Goal: Transaction & Acquisition: Purchase product/service

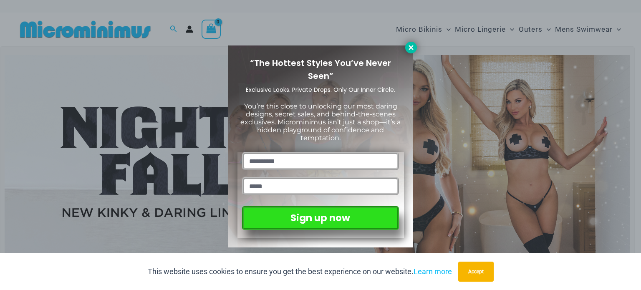
click at [411, 45] on icon at bounding box center [411, 48] width 8 height 8
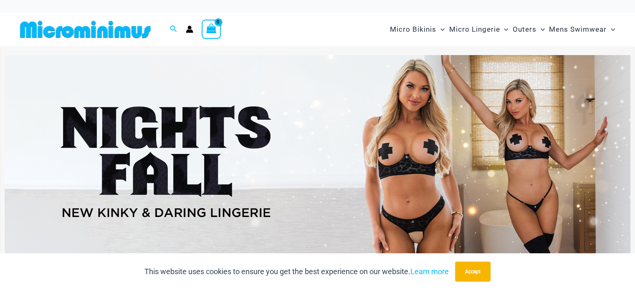
click at [174, 111] on img at bounding box center [318, 161] width 626 height 212
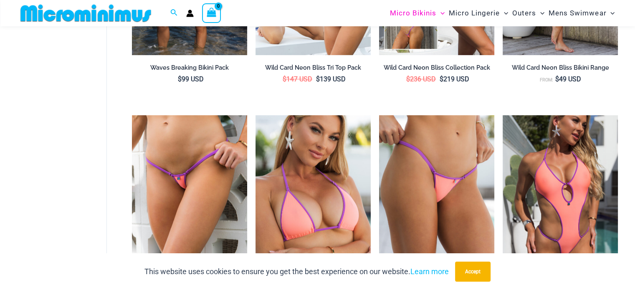
scroll to position [406, 0]
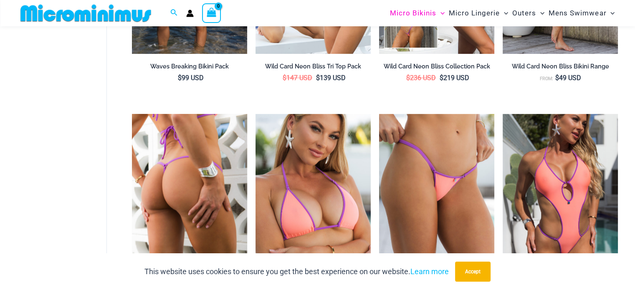
click at [200, 144] on img at bounding box center [189, 200] width 115 height 173
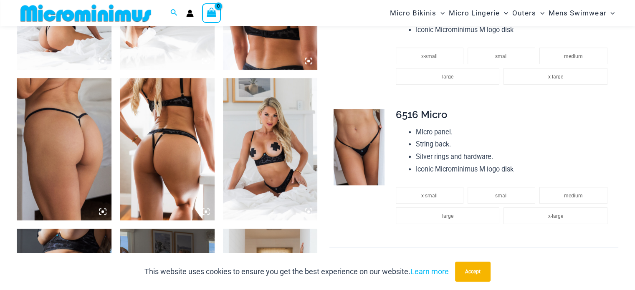
scroll to position [608, 0]
click at [372, 132] on img at bounding box center [358, 147] width 51 height 76
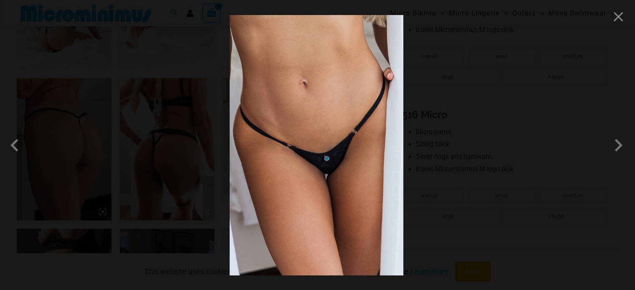
click at [469, 92] on div at bounding box center [317, 145] width 635 height 290
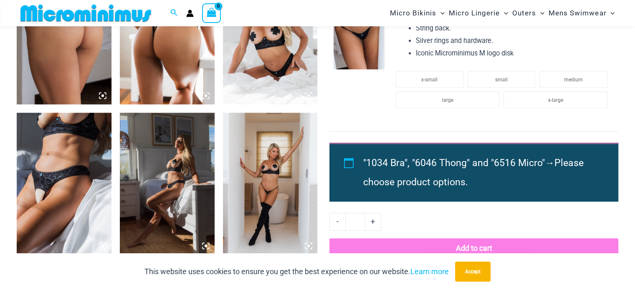
scroll to position [724, 0]
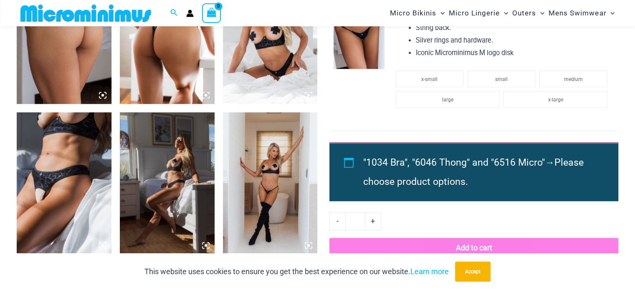
click at [102, 171] on img at bounding box center [64, 183] width 95 height 142
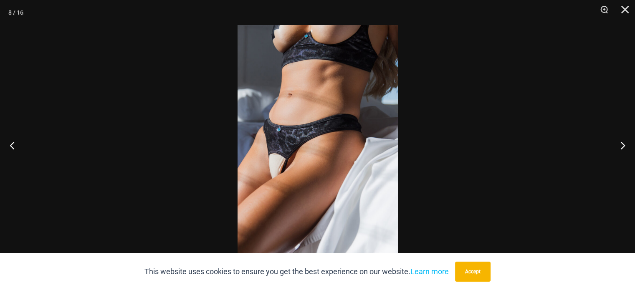
click at [110, 169] on div at bounding box center [317, 145] width 635 height 290
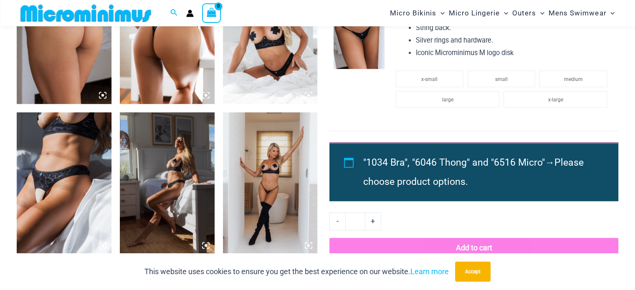
click at [187, 162] on img at bounding box center [167, 183] width 95 height 142
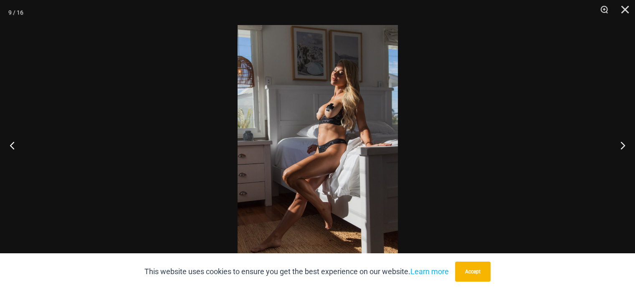
click at [125, 157] on div at bounding box center [317, 145] width 635 height 290
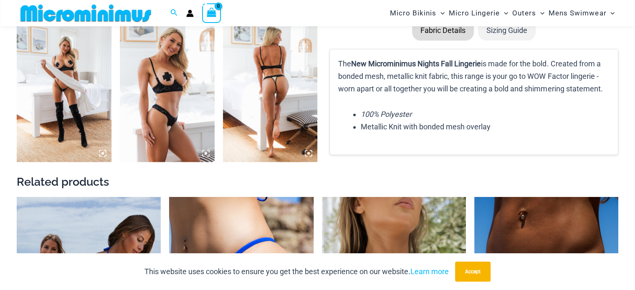
scroll to position [1118, 0]
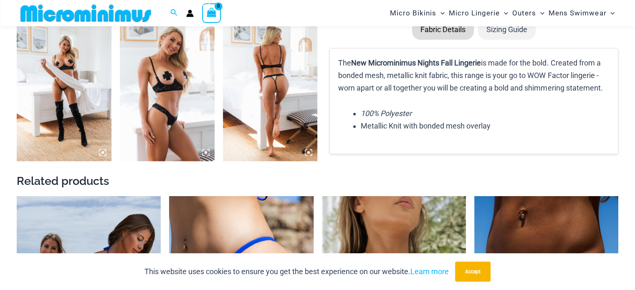
click at [259, 70] on img at bounding box center [270, 90] width 95 height 142
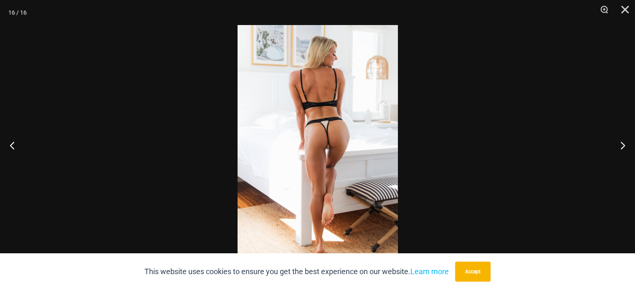
click at [174, 101] on div at bounding box center [317, 145] width 635 height 290
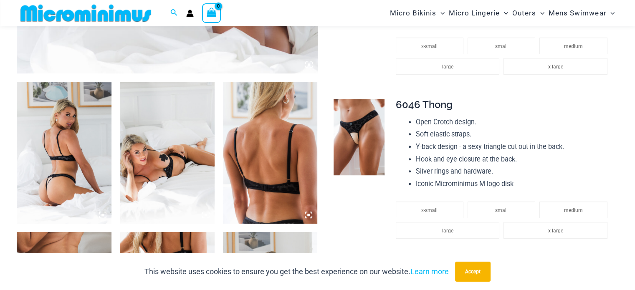
scroll to position [453, 0]
click at [369, 111] on link at bounding box center [358, 137] width 51 height 76
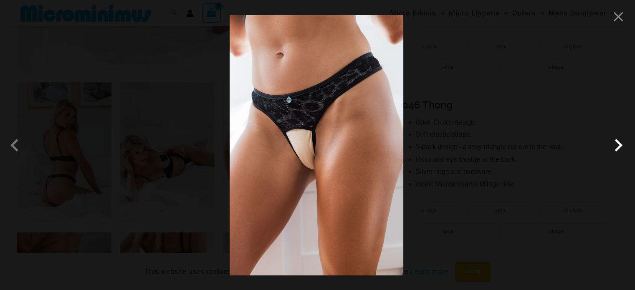
click at [618, 143] on span at bounding box center [618, 145] width 25 height 25
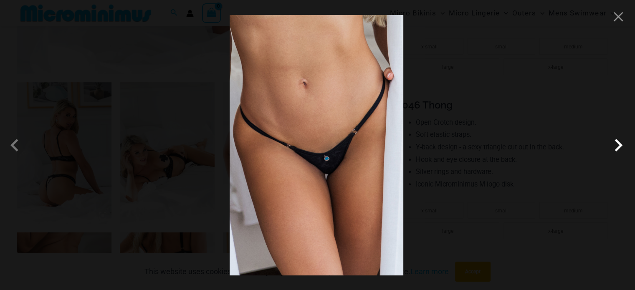
click at [618, 143] on span at bounding box center [618, 145] width 25 height 25
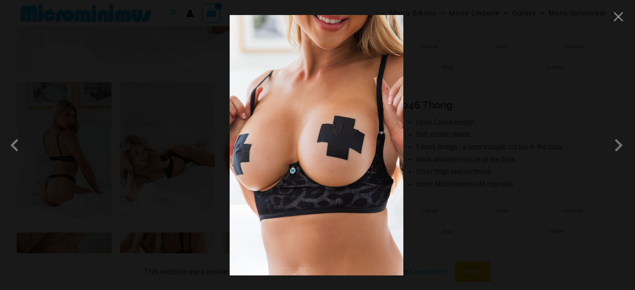
click at [618, 26] on div at bounding box center [317, 145] width 635 height 290
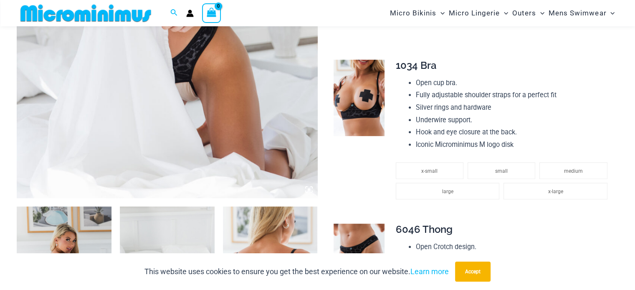
scroll to position [329, 0]
click at [373, 108] on img at bounding box center [358, 98] width 51 height 76
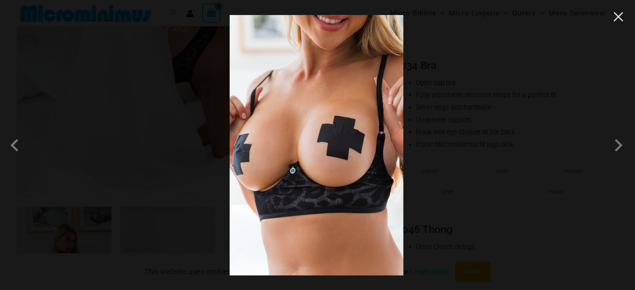
click at [621, 22] on button "Close" at bounding box center [618, 16] width 13 height 13
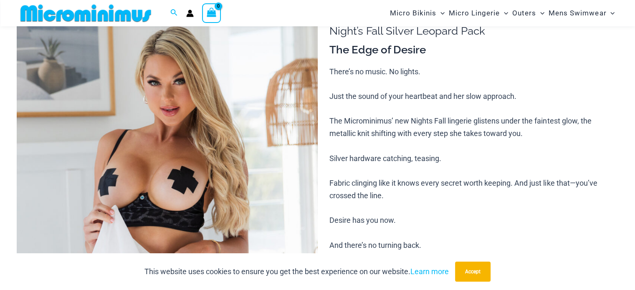
scroll to position [0, 0]
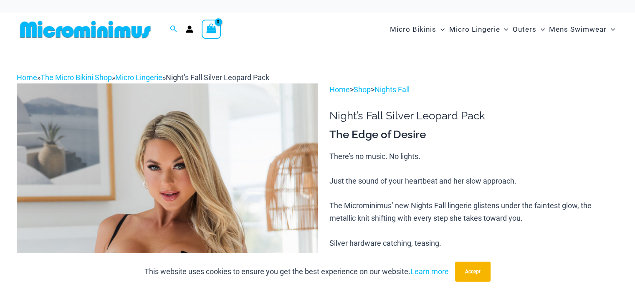
click at [122, 30] on img at bounding box center [85, 29] width 137 height 19
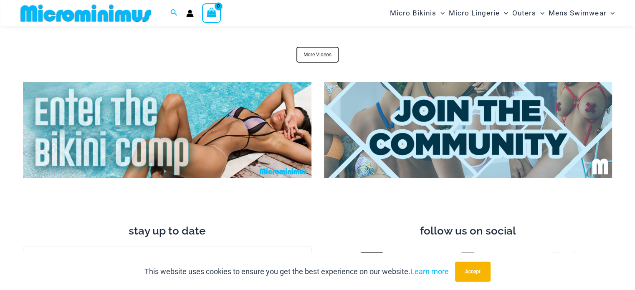
scroll to position [2732, 0]
click at [310, 120] on img at bounding box center [167, 130] width 288 height 96
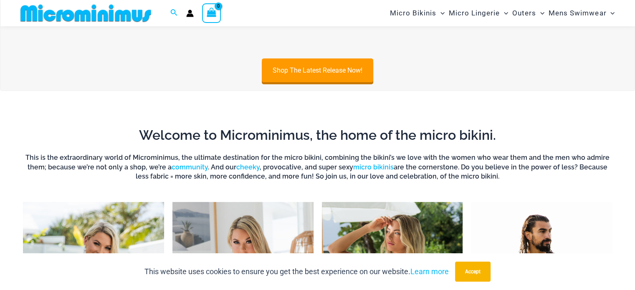
scroll to position [0, 0]
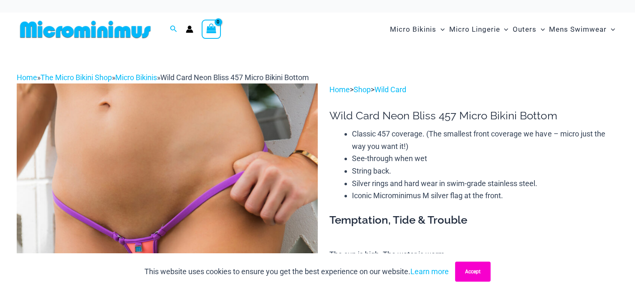
click at [474, 269] on button "Accept" at bounding box center [472, 272] width 35 height 20
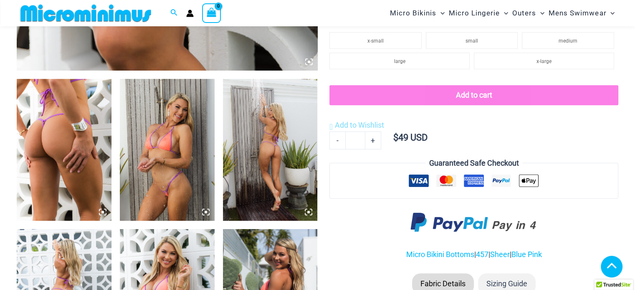
scroll to position [457, 0]
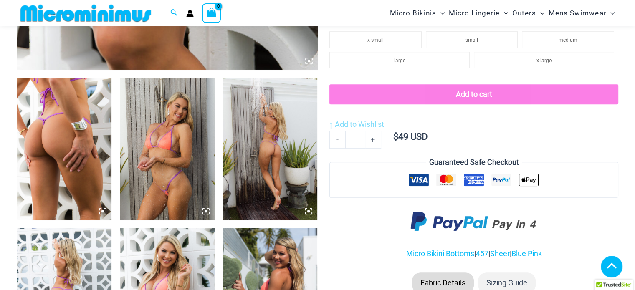
click at [157, 147] on img at bounding box center [167, 149] width 95 height 142
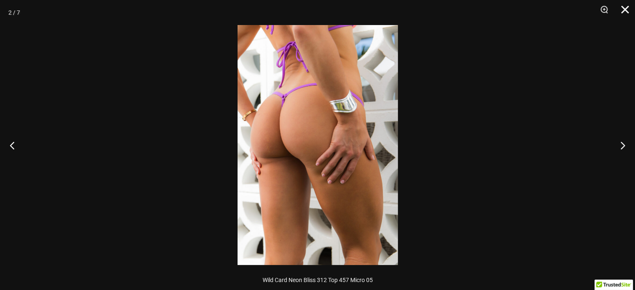
click at [624, 14] on button "Close" at bounding box center [621, 12] width 21 height 25
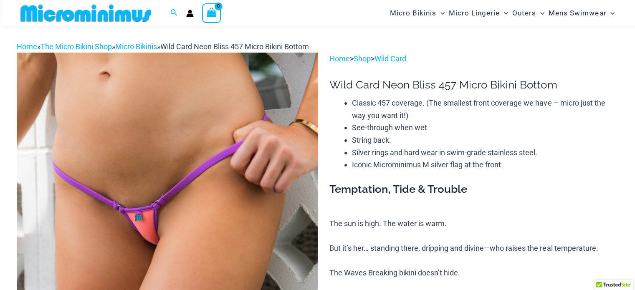
scroll to position [27, 0]
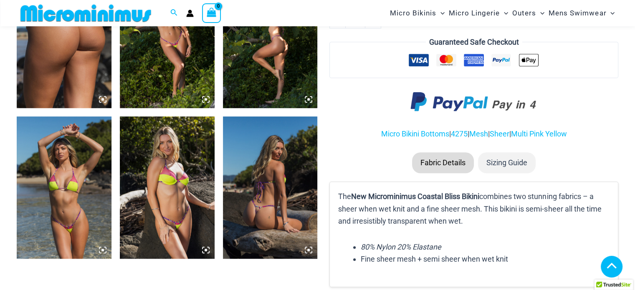
scroll to position [570, 0]
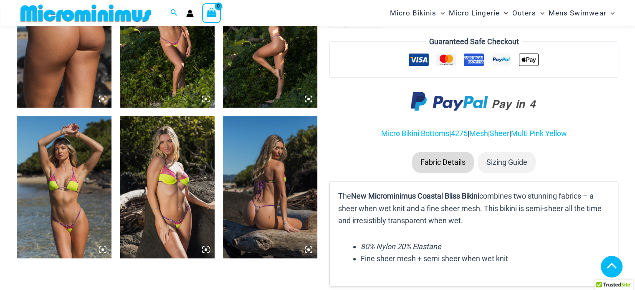
click at [77, 164] on img at bounding box center [64, 187] width 95 height 142
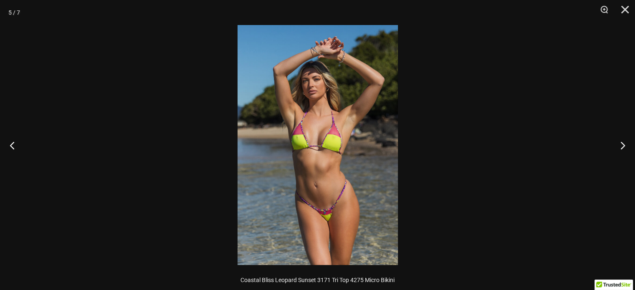
click at [306, 122] on img at bounding box center [317, 145] width 160 height 240
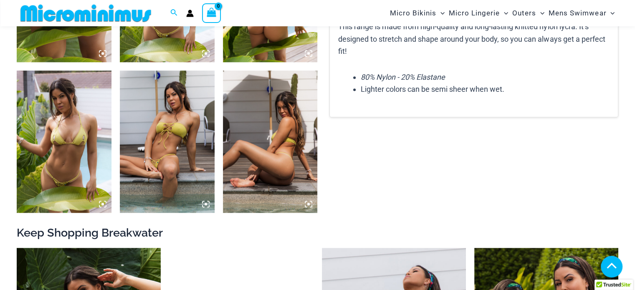
scroll to position [616, 0]
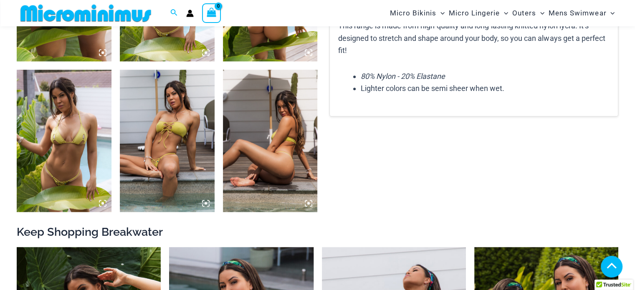
click at [187, 140] on img at bounding box center [167, 141] width 95 height 142
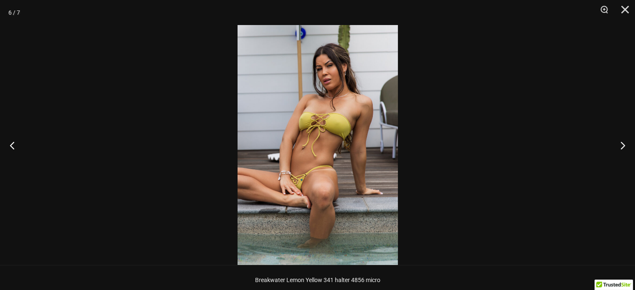
click at [296, 141] on img at bounding box center [317, 145] width 160 height 240
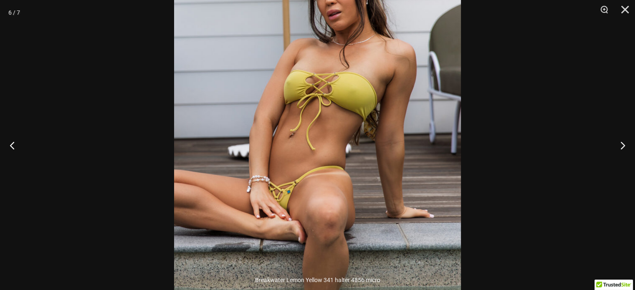
click at [529, 92] on div at bounding box center [317, 145] width 635 height 290
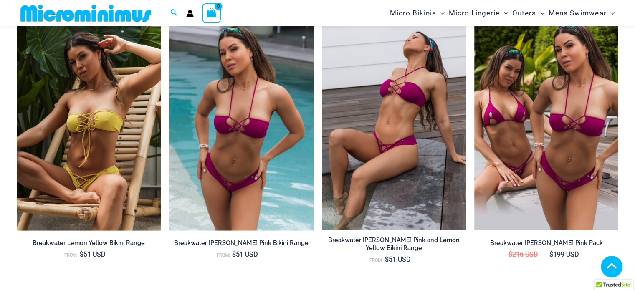
scroll to position [850, 0]
